Goal: Information Seeking & Learning: Understand process/instructions

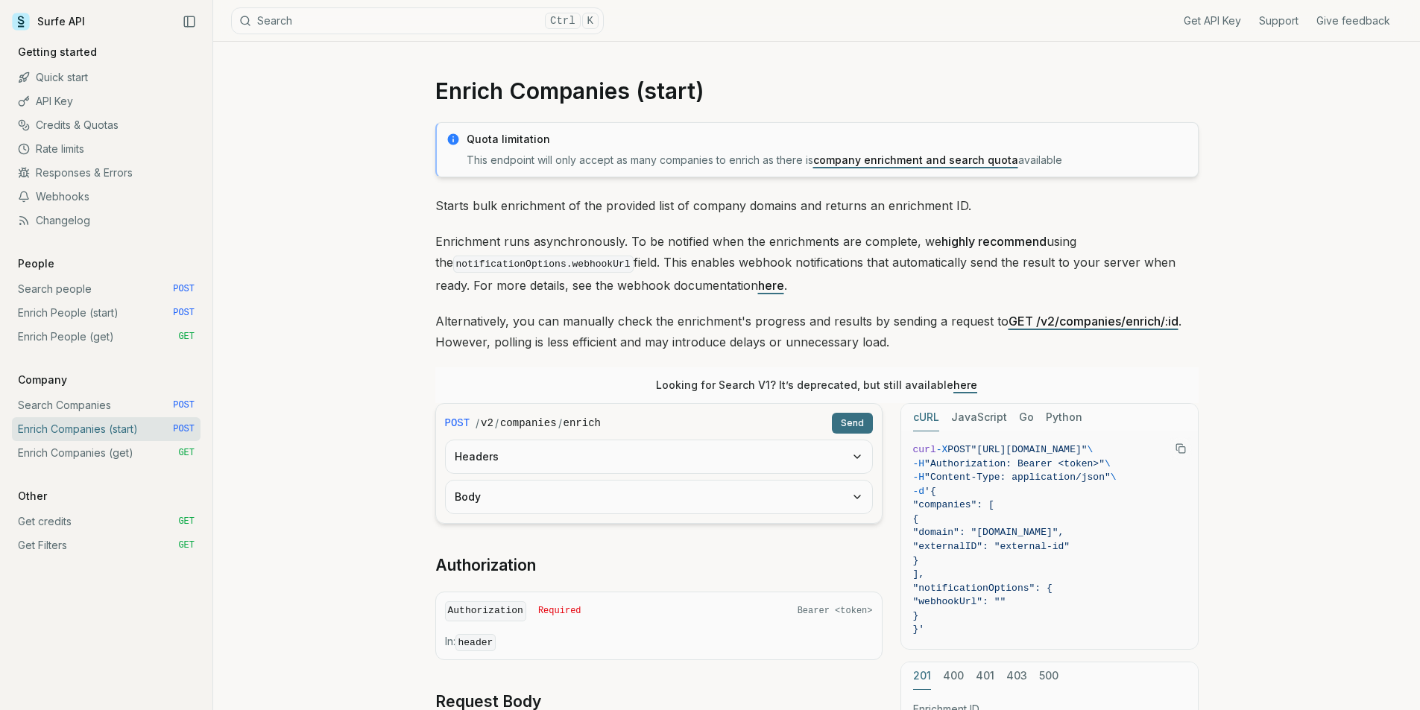
click at [69, 313] on link "Enrich People (start) POST" at bounding box center [106, 313] width 189 height 24
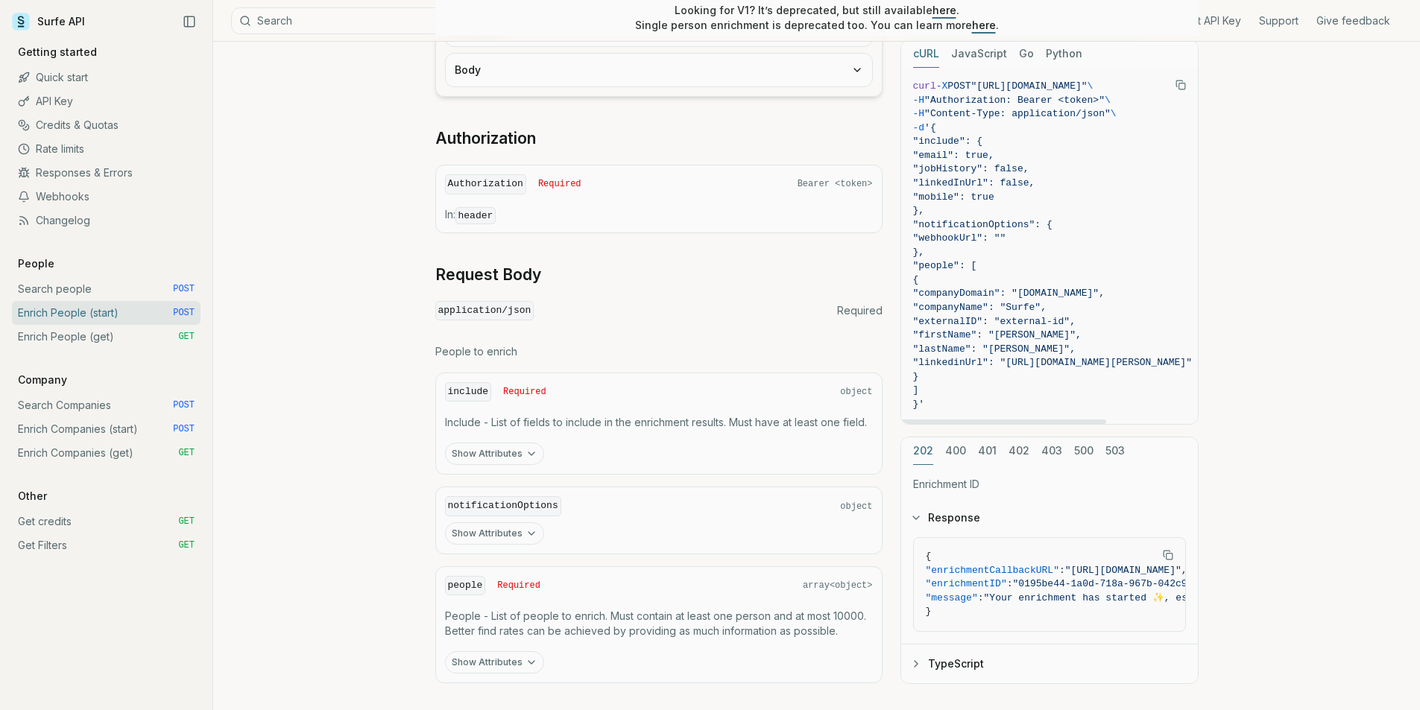
scroll to position [515, 0]
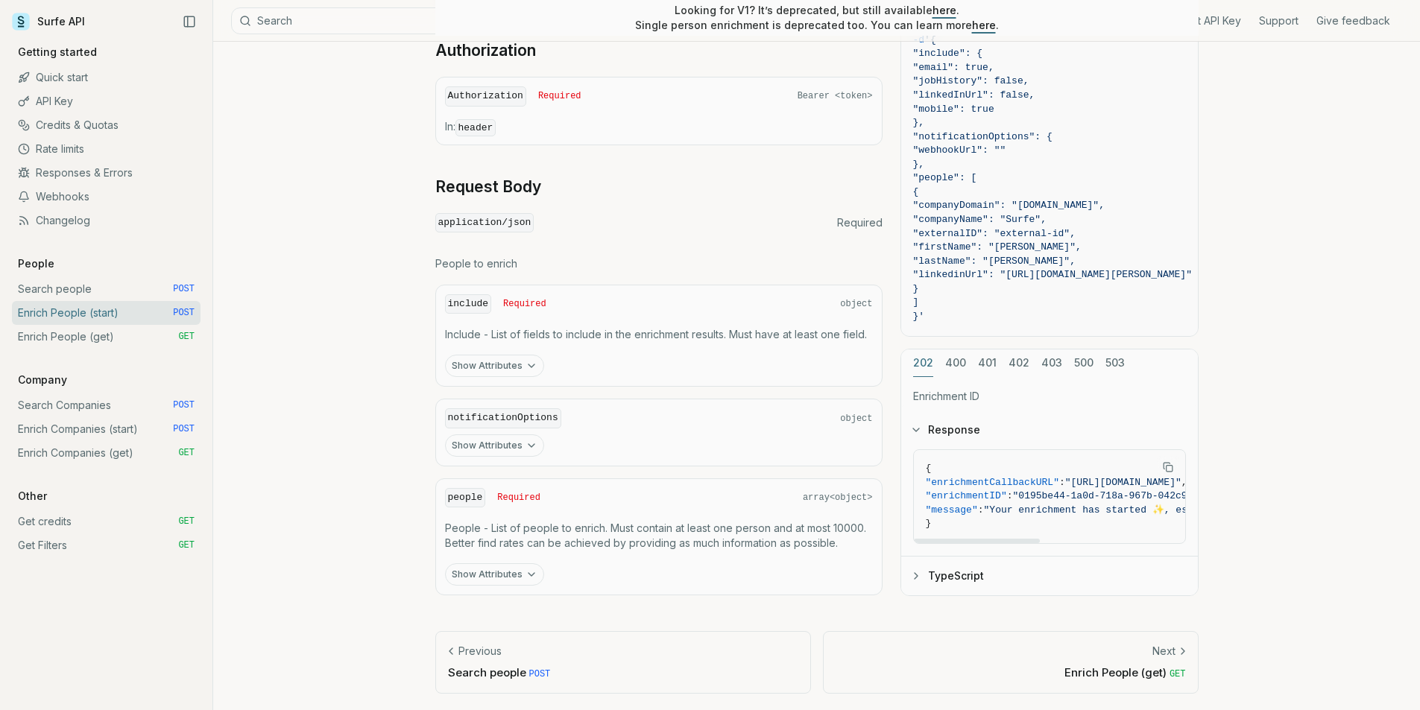
click at [42, 331] on link "Enrich People (get) GET" at bounding box center [106, 337] width 189 height 24
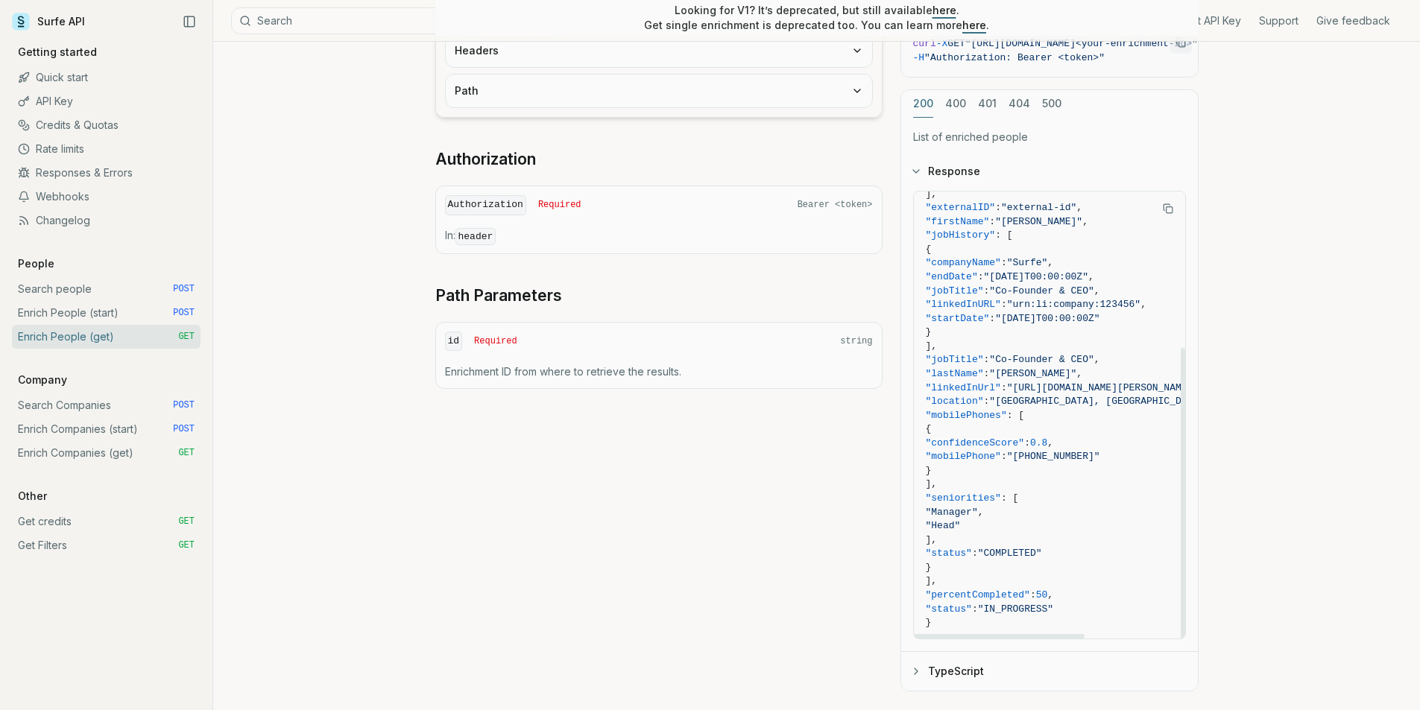
scroll to position [241, 0]
drag, startPoint x: 1047, startPoint y: 520, endPoint x: 978, endPoint y: 498, distance: 72.8
click at [978, 498] on code "{ "enrichmentID" : "enrichment-id" , "people" : [ { "companyDomain" : "[DOMAIN_…" at bounding box center [1115, 295] width 378 height 664
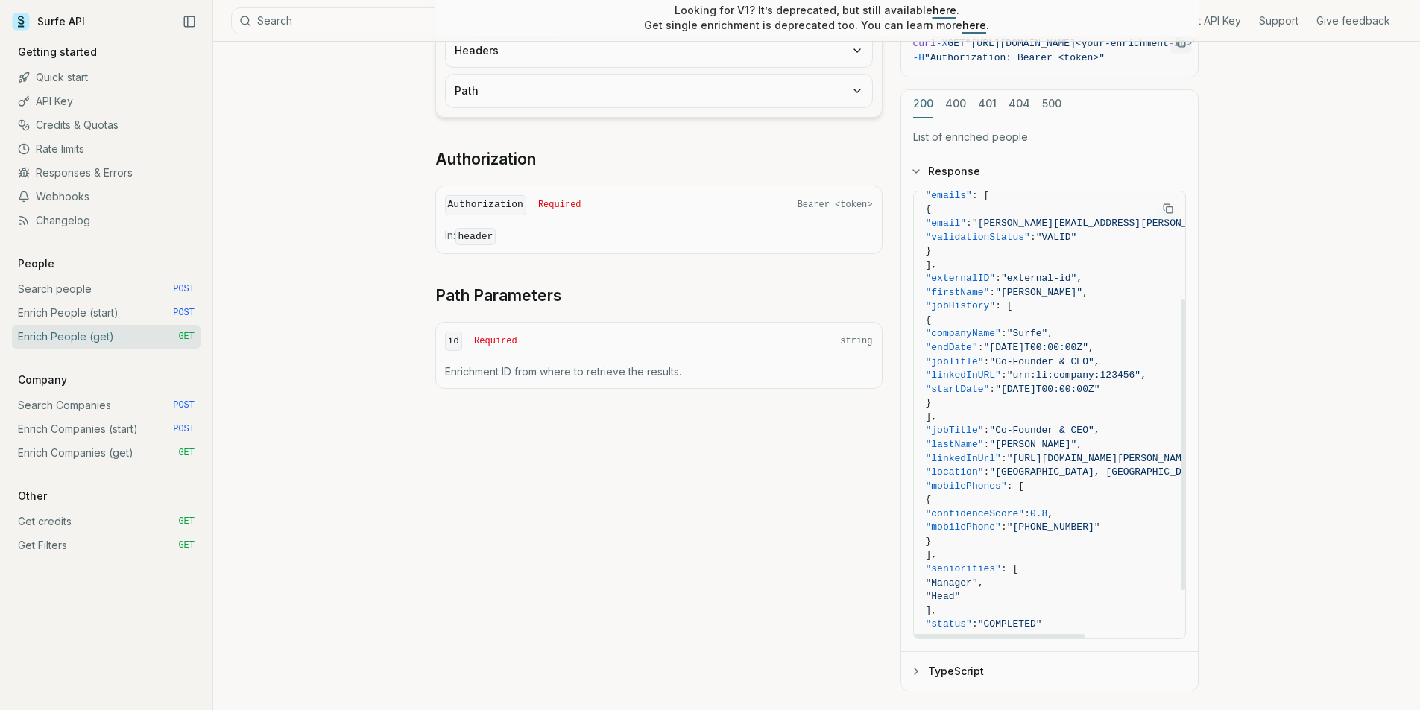
drag, startPoint x: 1065, startPoint y: 395, endPoint x: 940, endPoint y: 310, distance: 151.3
click at [940, 310] on code "{ "enrichmentID" : "enrichment-id" , "people" : [ { "companyDomain" : "[DOMAIN_…" at bounding box center [1115, 369] width 378 height 664
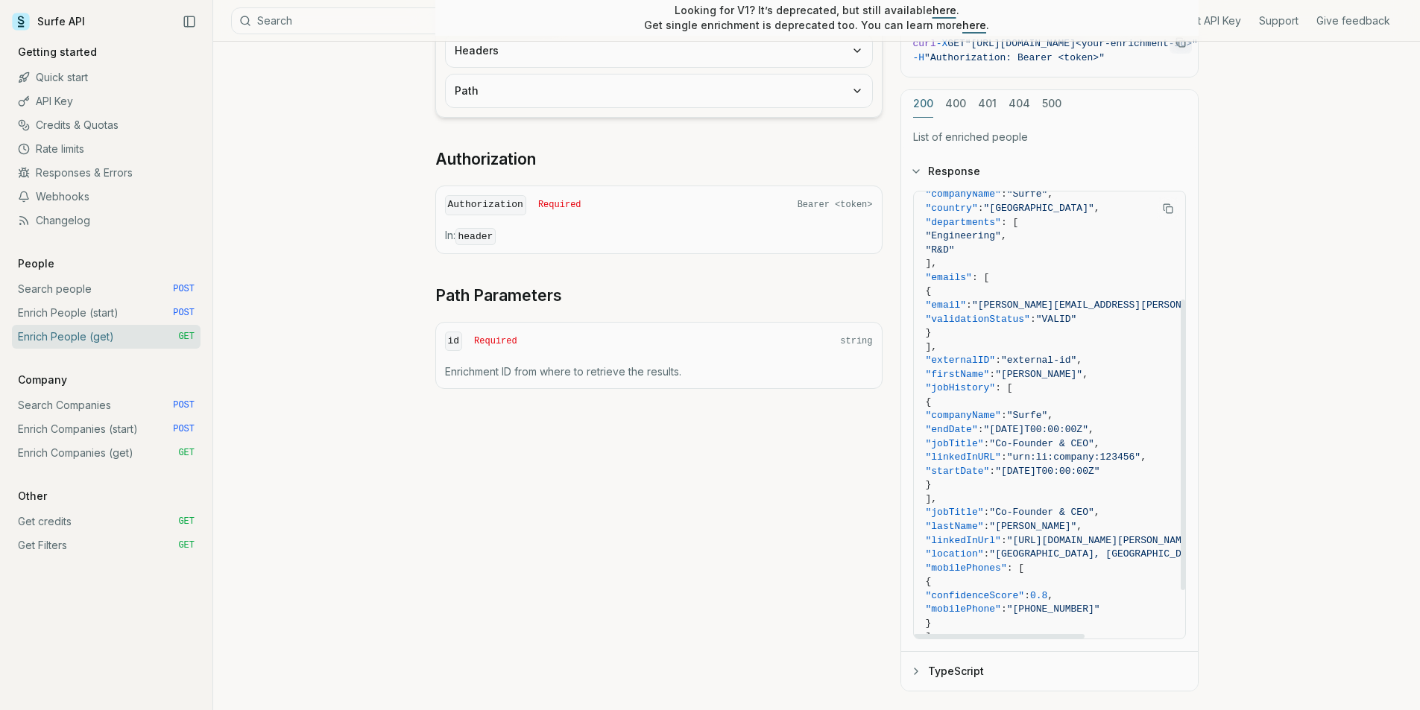
scroll to position [17, 0]
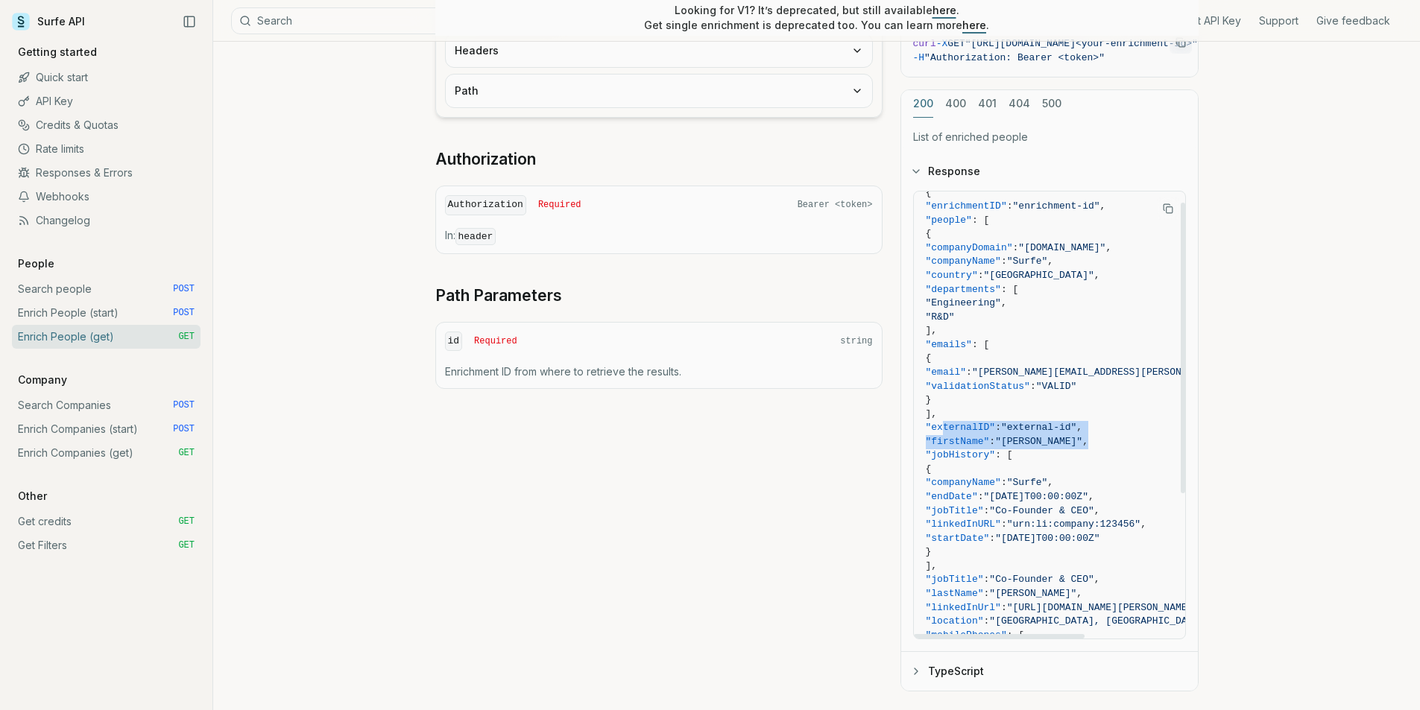
drag, startPoint x: 1111, startPoint y: 435, endPoint x: 942, endPoint y: 423, distance: 169.6
click at [942, 423] on code "{ "enrichmentID" : "enrichment-id" , "people" : [ { "companyDomain" : "[DOMAIN_…" at bounding box center [1115, 518] width 378 height 664
click at [1076, 426] on span ""external-id"" at bounding box center [1038, 427] width 75 height 11
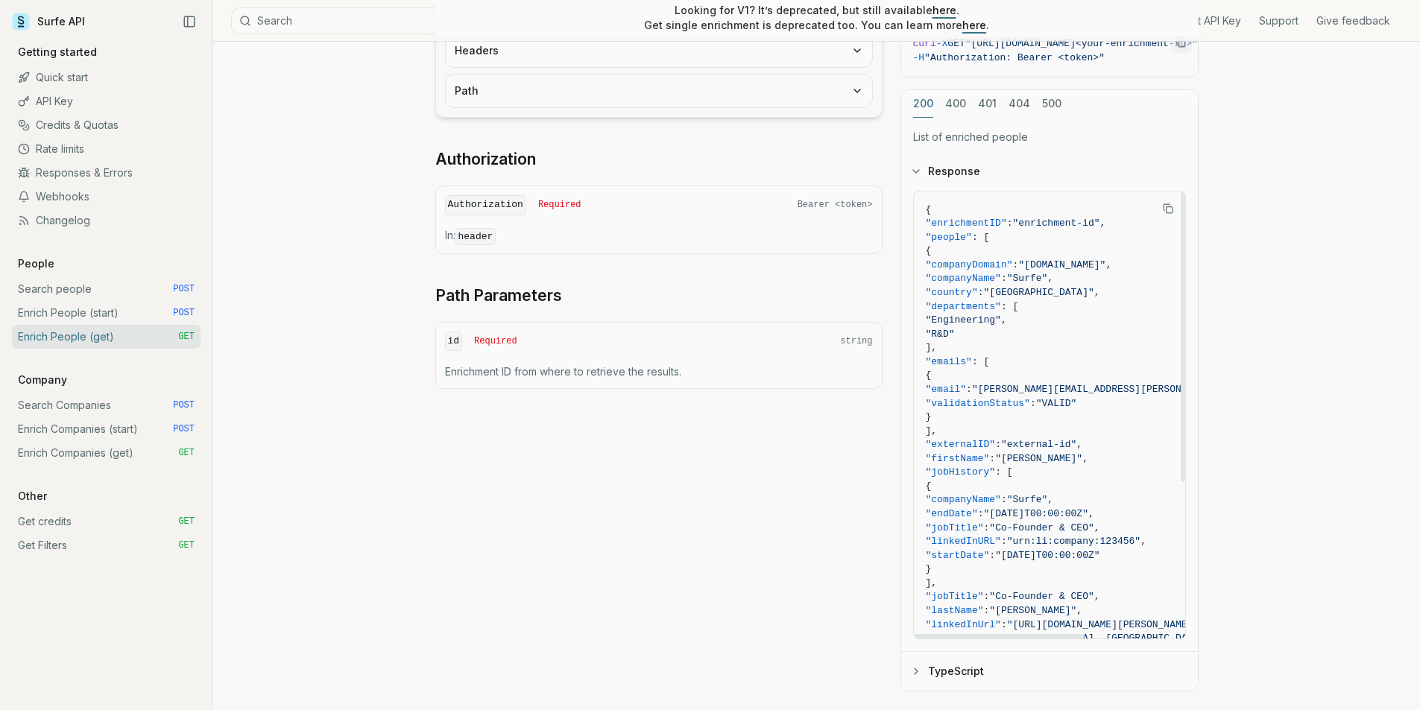
drag, startPoint x: 1001, startPoint y: 334, endPoint x: 930, endPoint y: 304, distance: 77.5
click at [930, 304] on code "{ "enrichmentID" : "enrichment-id" , "people" : [ { "companyDomain" : "[DOMAIN_…" at bounding box center [1115, 536] width 378 height 664
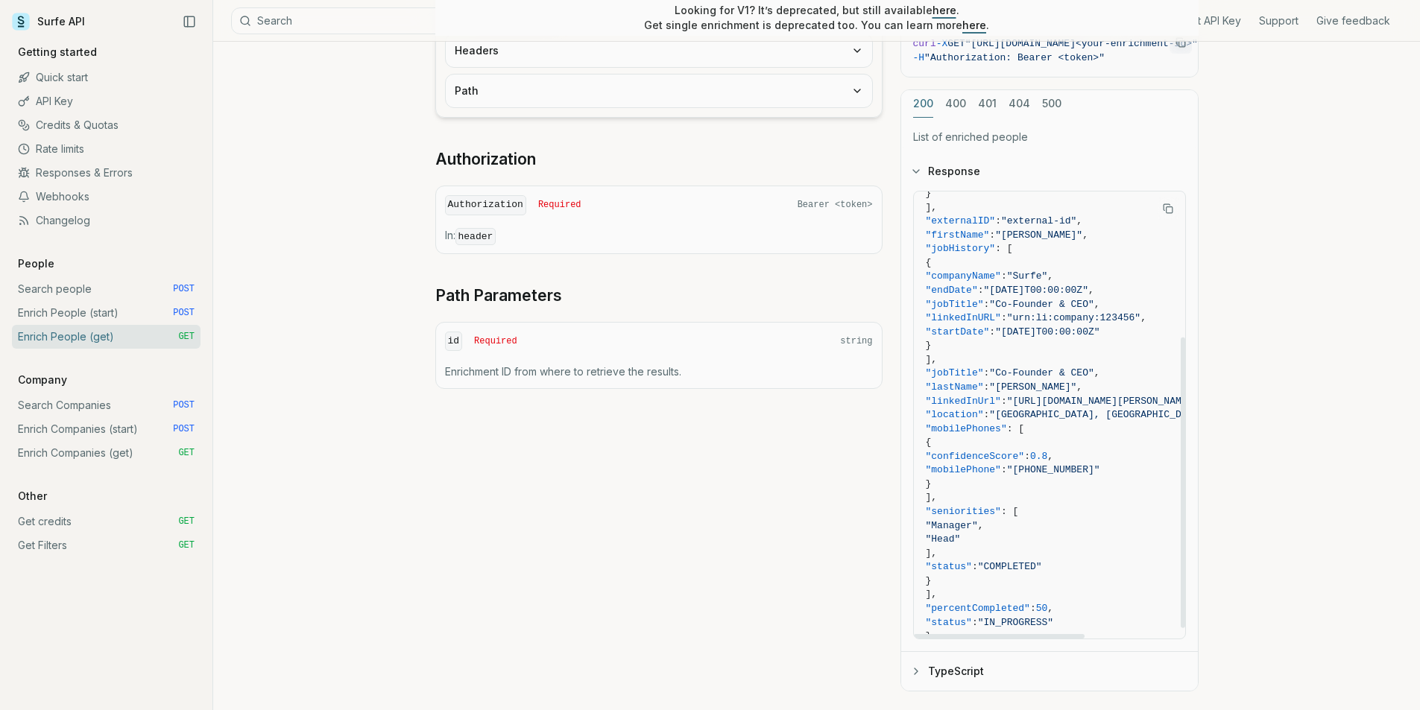
scroll to position [241, 0]
